Goal: Transaction & Acquisition: Purchase product/service

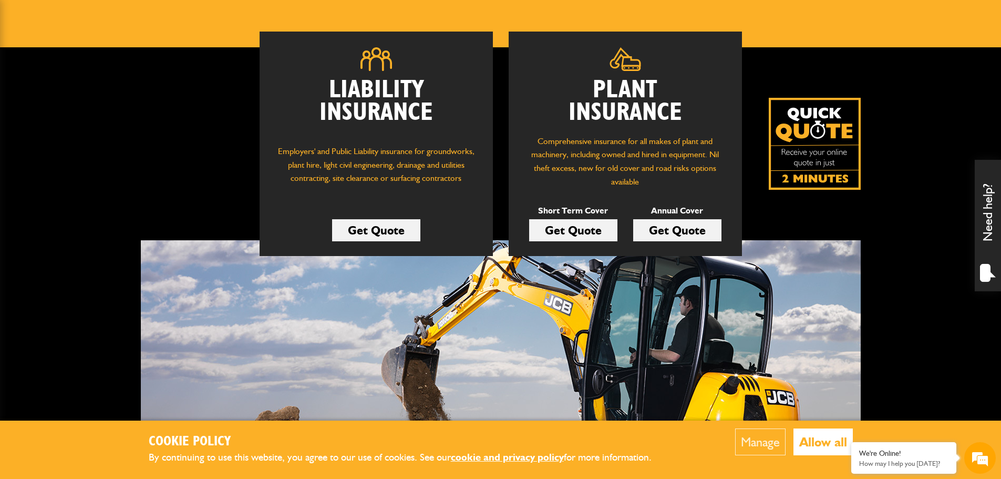
scroll to position [105, 0]
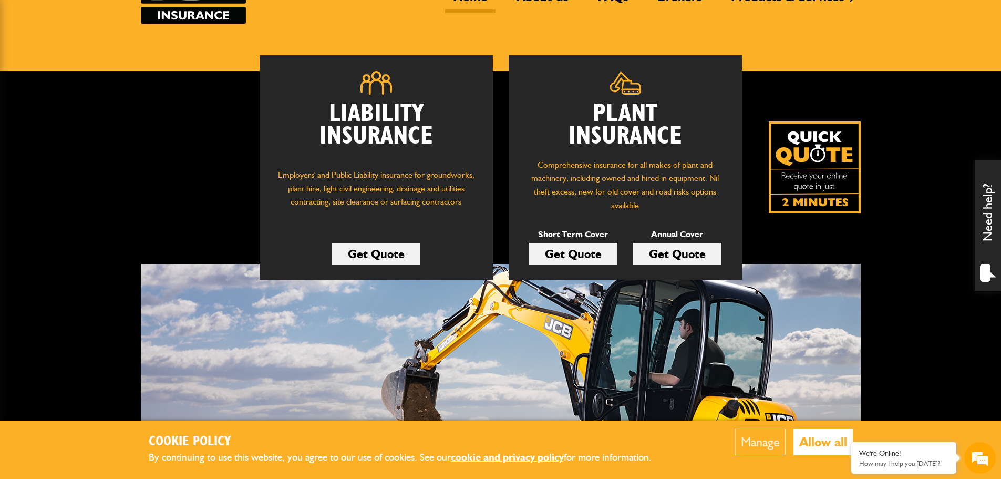
click at [585, 255] on link "Get Quote" at bounding box center [573, 254] width 88 height 22
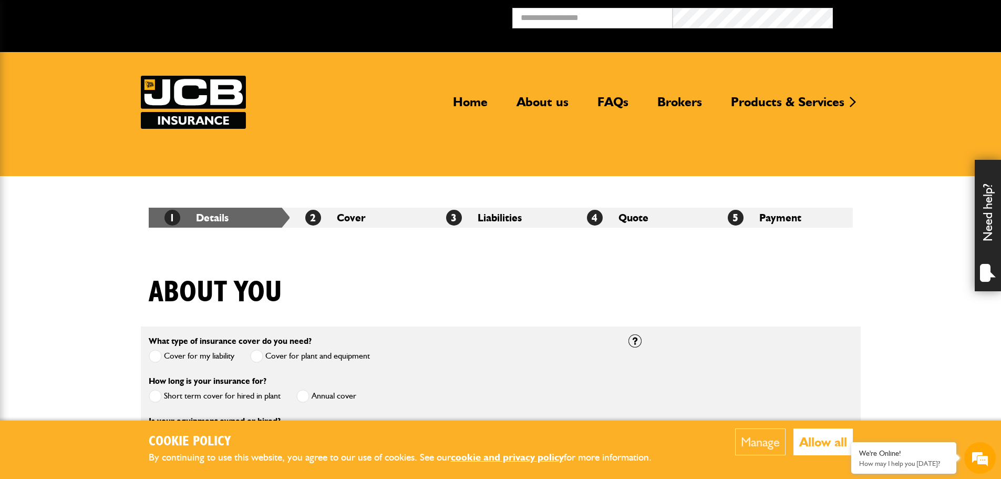
scroll to position [210, 0]
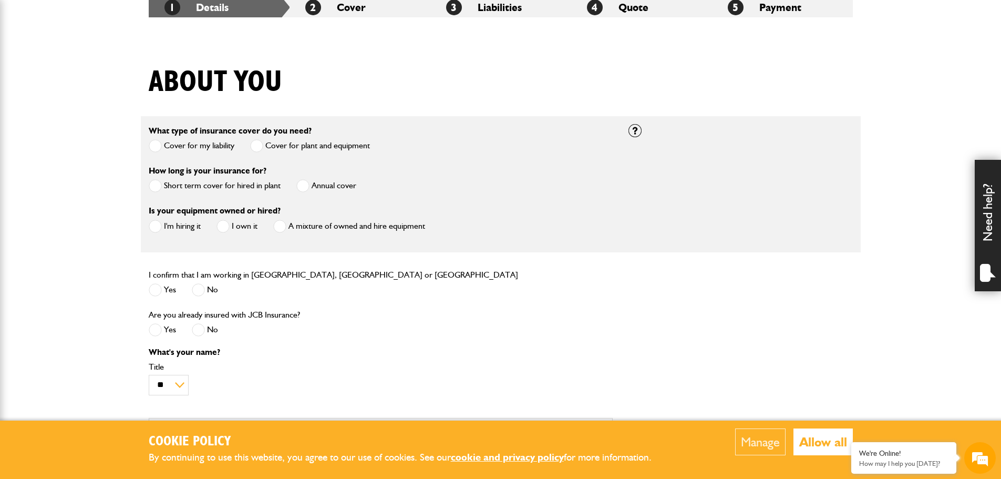
click at [156, 187] on span at bounding box center [155, 185] width 13 height 13
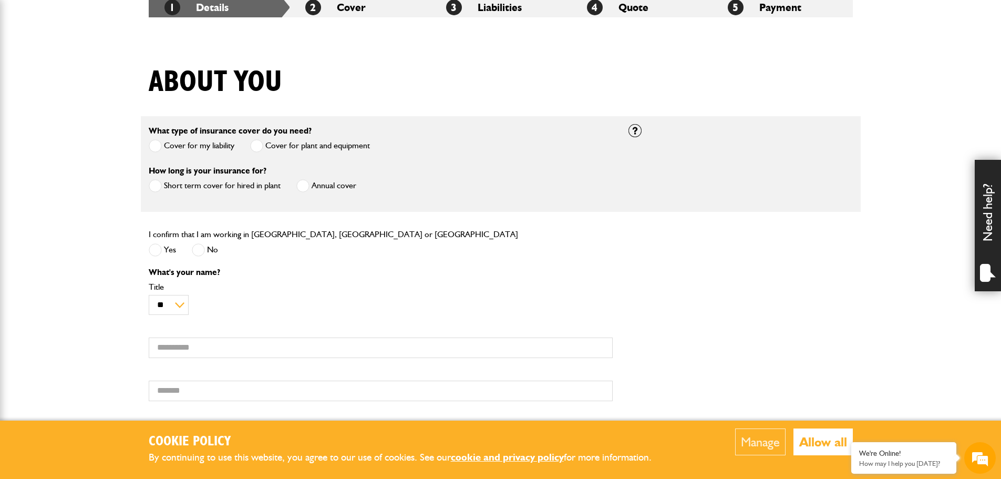
scroll to position [0, 0]
click at [156, 253] on span at bounding box center [155, 249] width 13 height 13
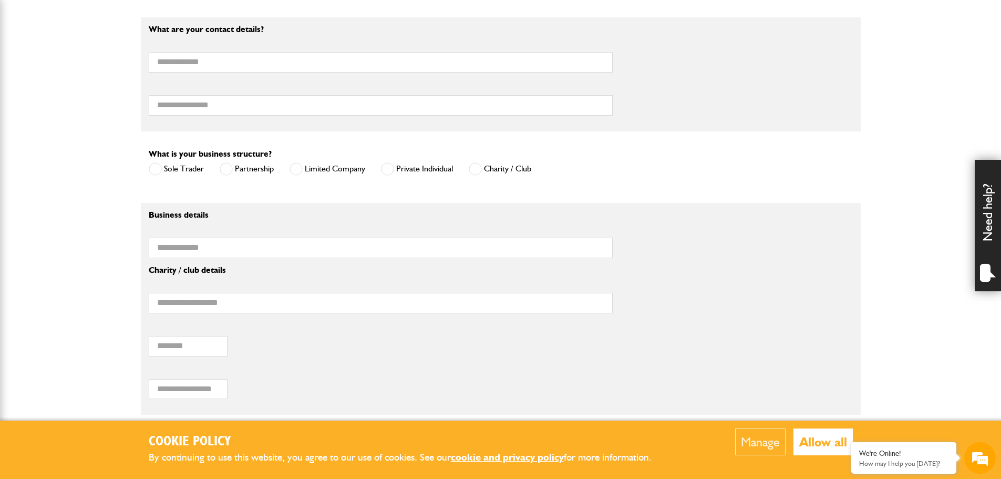
scroll to position [631, 0]
